Goal: Find specific page/section: Find specific page/section

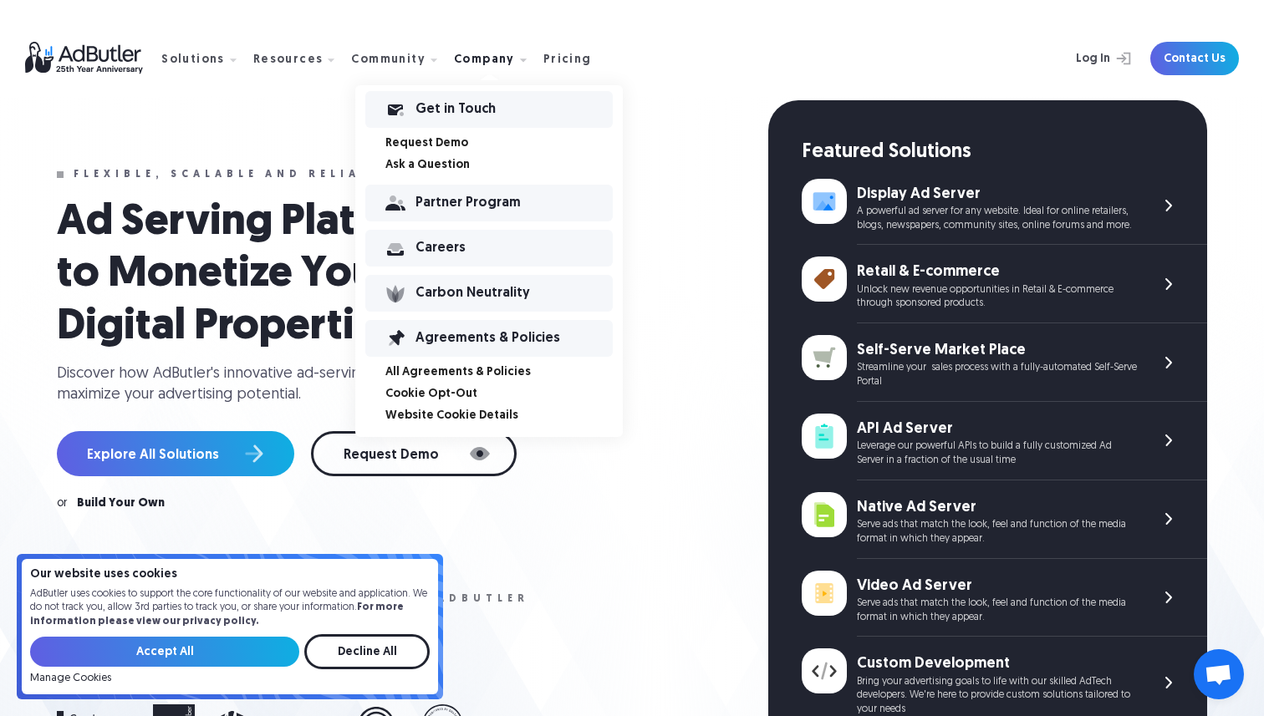
click at [460, 252] on div "Careers" at bounding box center [513, 248] width 197 height 12
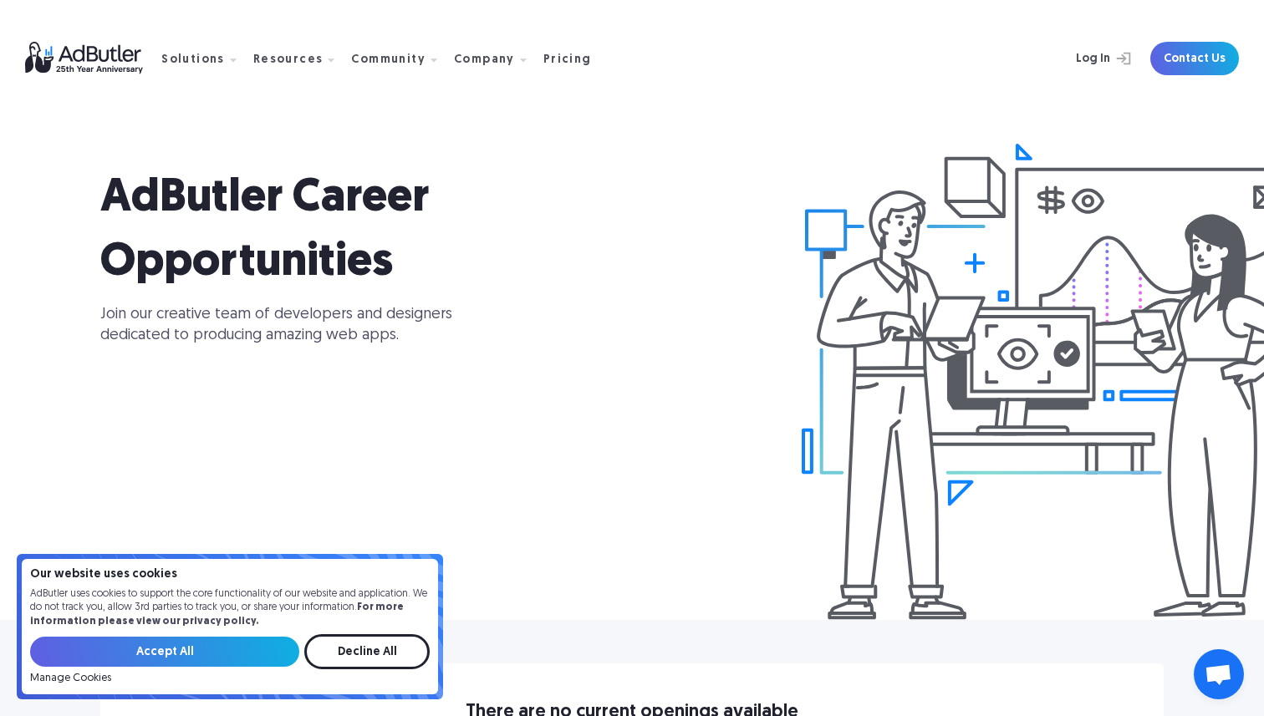
click at [94, 52] on img at bounding box center [93, 58] width 136 height 33
